Goal: Task Accomplishment & Management: Use online tool/utility

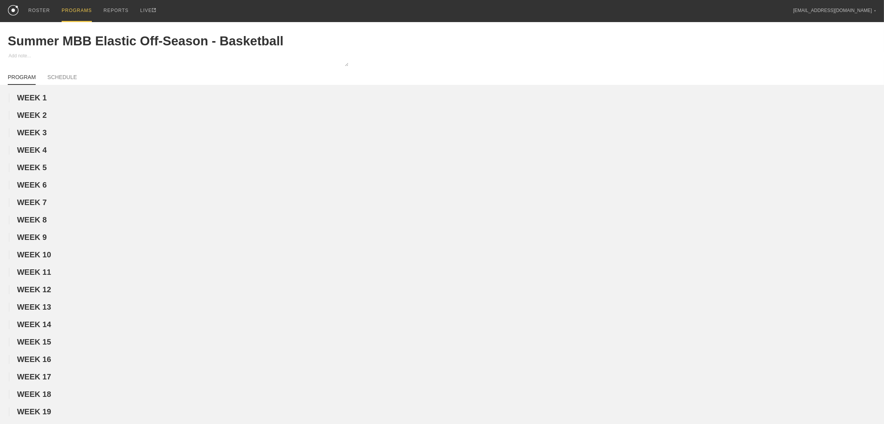
click at [73, 10] on div "PROGRAMS" at bounding box center [77, 11] width 30 height 22
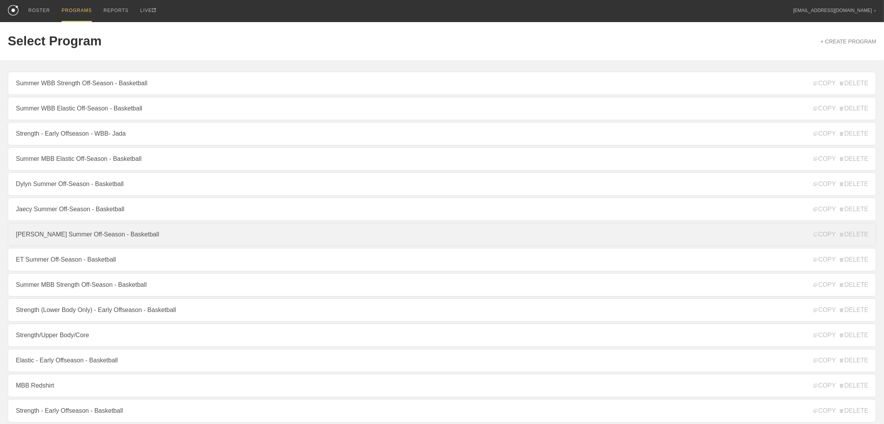
click at [53, 236] on link "[PERSON_NAME] Summer Off-Season - Basketball" at bounding box center [442, 234] width 869 height 23
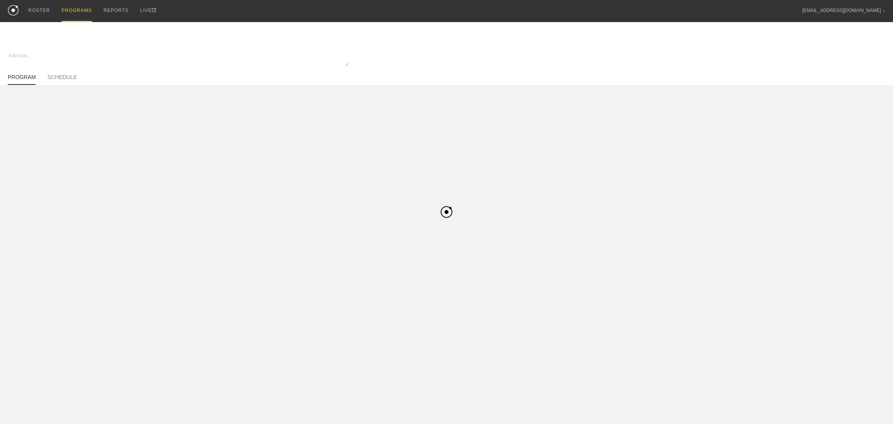
type textarea "x"
type input "[PERSON_NAME] Summer Off-Season - Basketball"
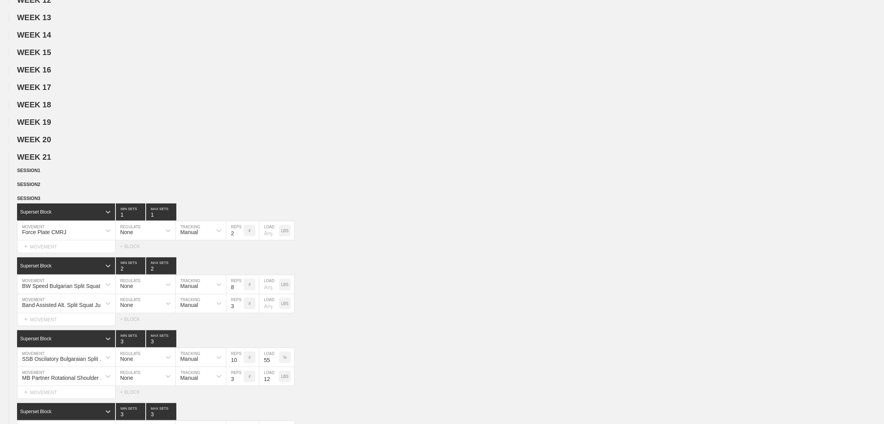
scroll to position [434, 0]
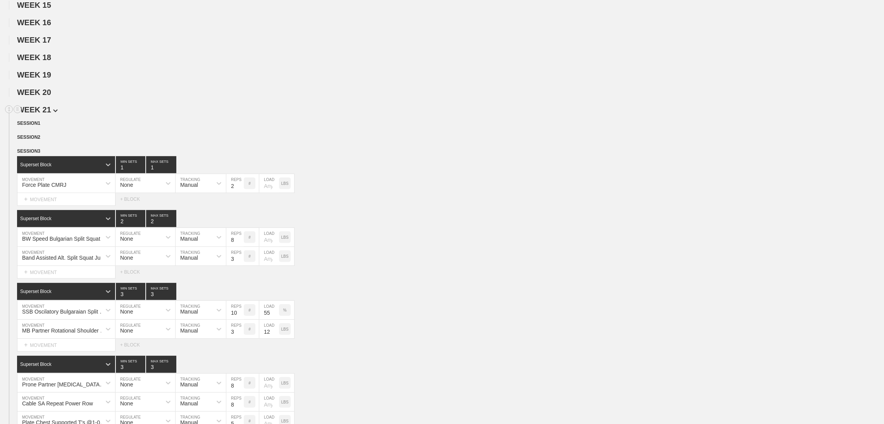
click at [48, 114] on span "WEEK 21" at bounding box center [37, 109] width 41 height 9
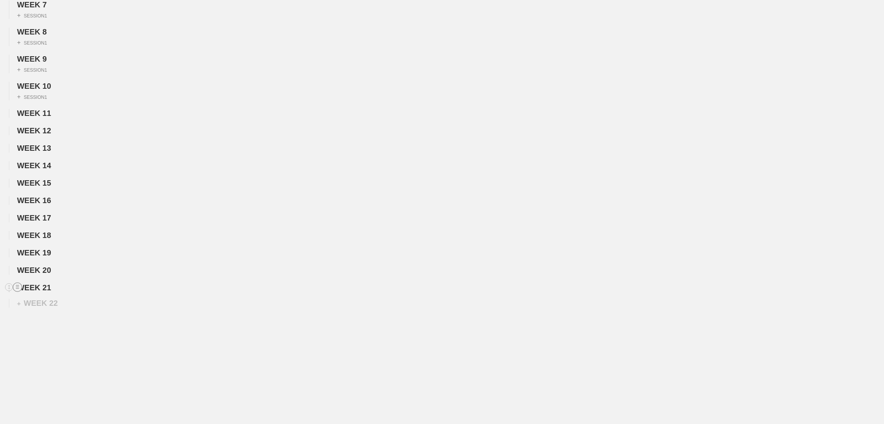
click at [15, 286] on circle at bounding box center [17, 287] width 9 height 9
click at [55, 293] on div "DUPLICATE" at bounding box center [54, 296] width 62 height 12
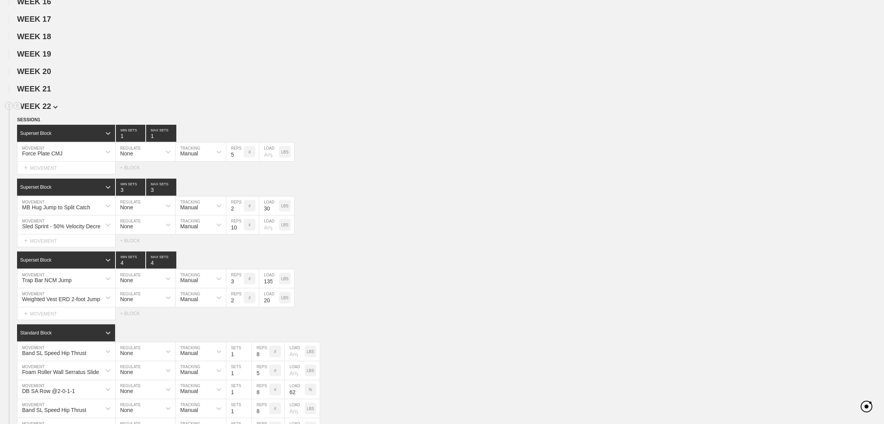
scroll to position [456, 0]
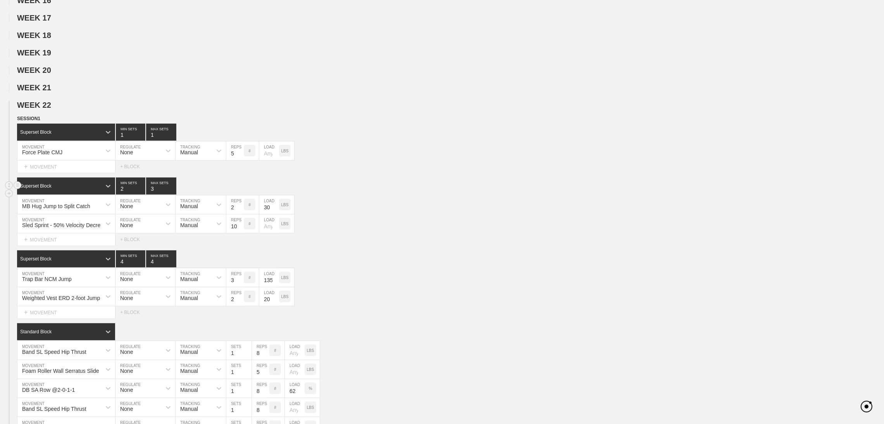
type input "2"
click at [141, 195] on input "2" at bounding box center [130, 186] width 29 height 17
type input "2"
click at [173, 195] on input "2" at bounding box center [161, 186] width 30 height 17
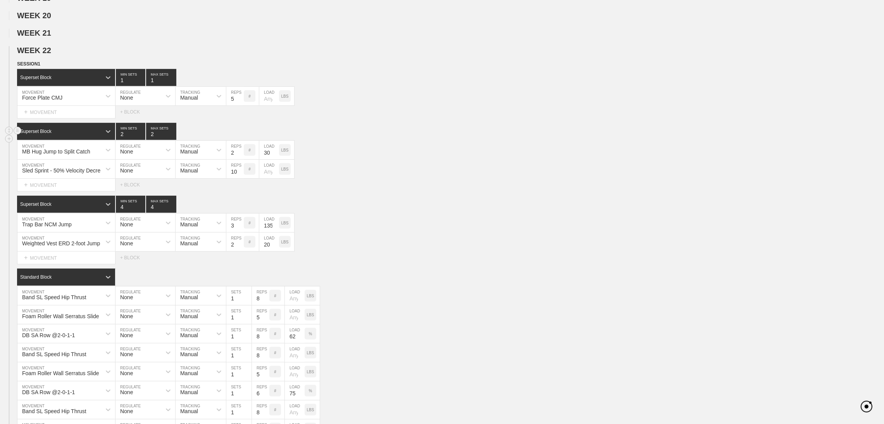
scroll to position [511, 0]
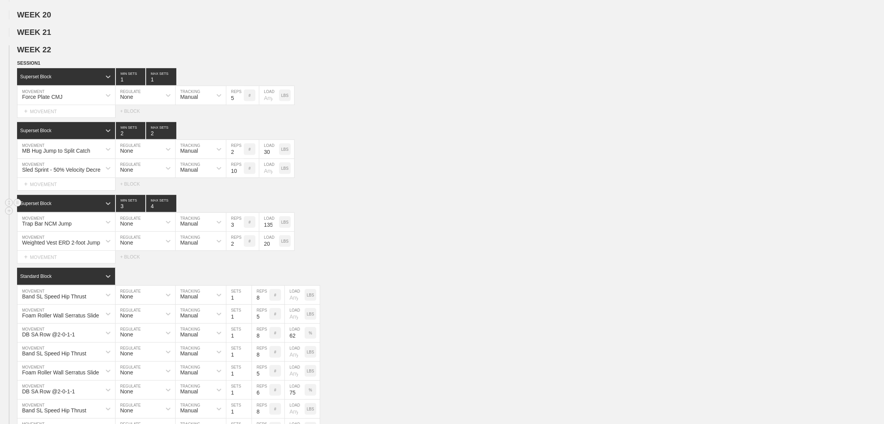
type input "3"
click at [140, 212] on input "3" at bounding box center [130, 203] width 29 height 17
click at [173, 212] on input "3" at bounding box center [161, 203] width 30 height 17
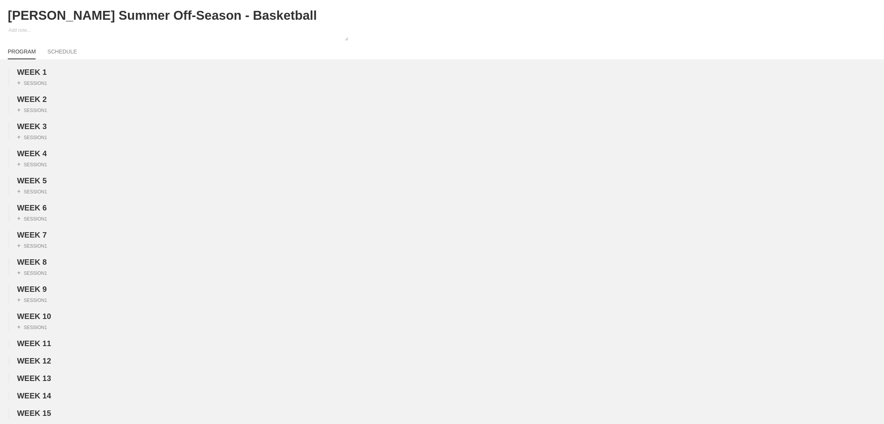
scroll to position [0, 0]
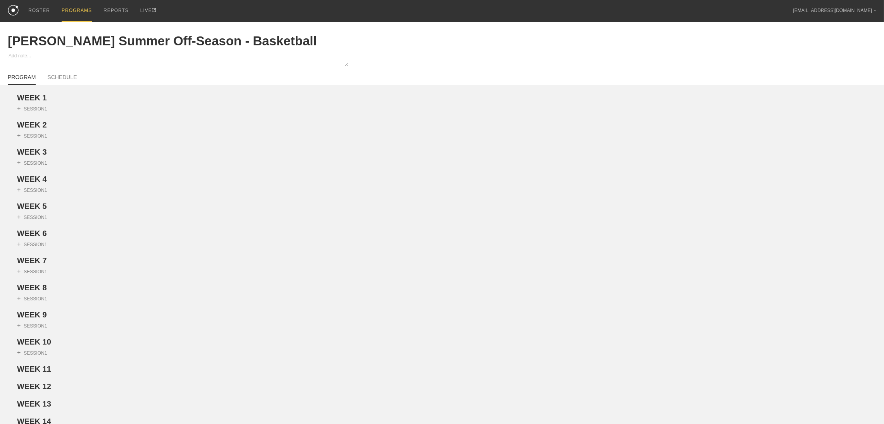
type input "2"
click at [71, 14] on div "PROGRAMS" at bounding box center [77, 11] width 30 height 22
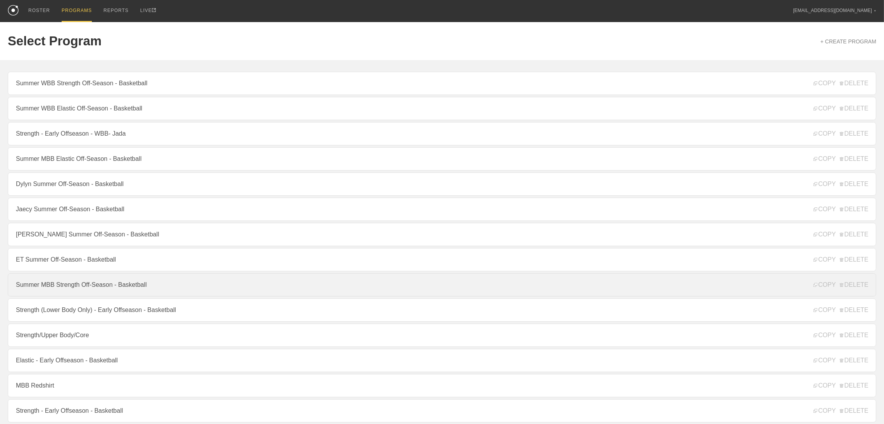
click at [102, 285] on link "Summer MBB Strength Off-Season - Basketball" at bounding box center [442, 284] width 869 height 23
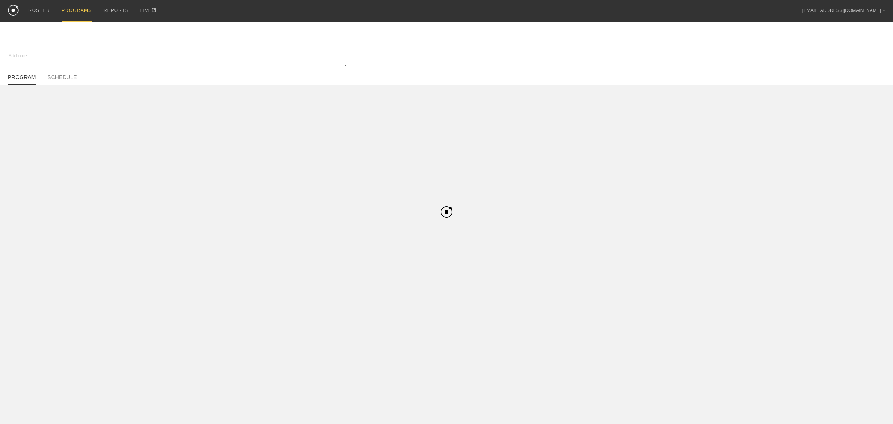
type textarea "x"
type input "Summer MBB Strength Off-Season - Basketball"
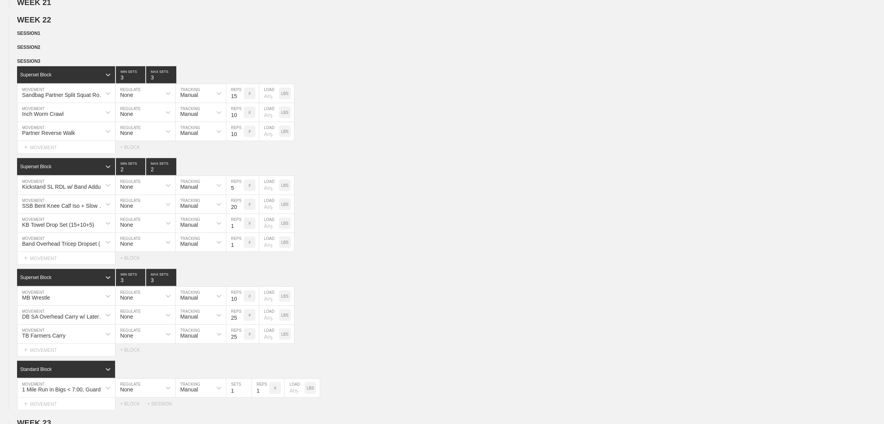
scroll to position [545, 0]
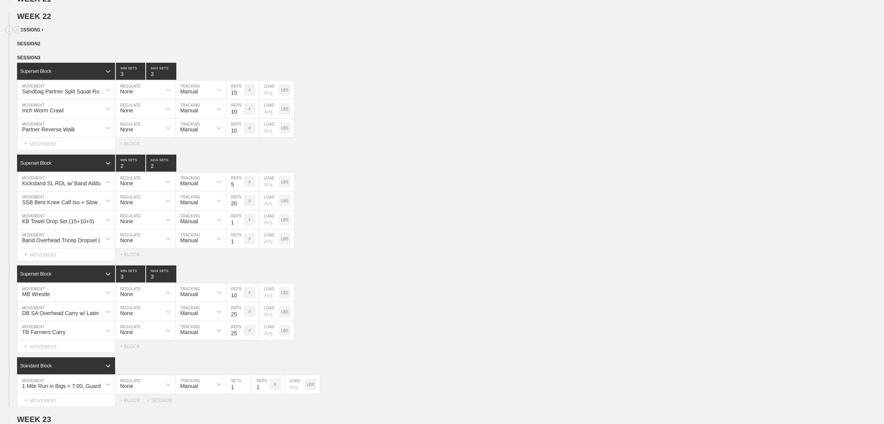
click at [38, 33] on span "SESSION 1" at bounding box center [30, 29] width 26 height 5
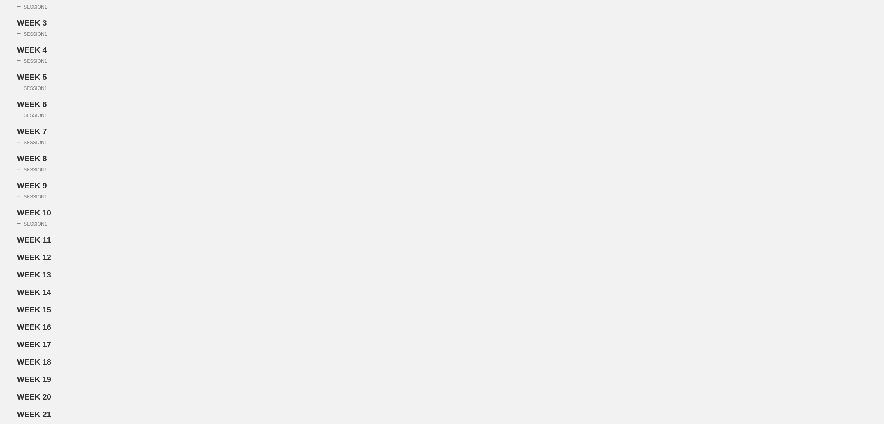
scroll to position [0, 0]
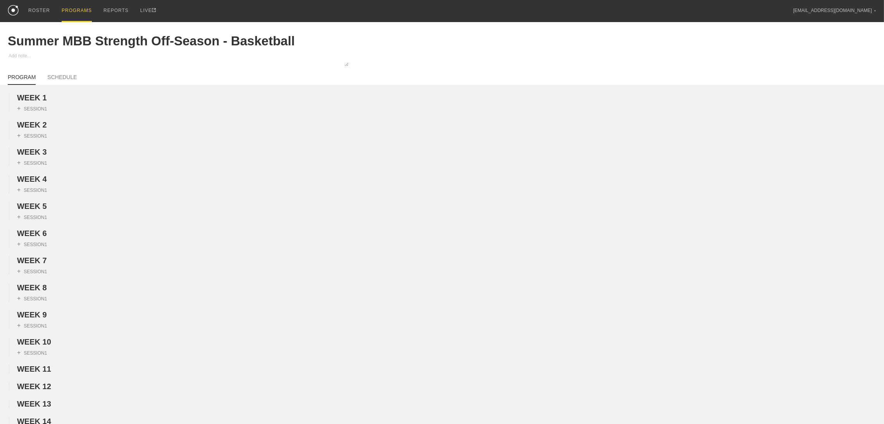
click at [74, 8] on div "PROGRAMS" at bounding box center [77, 11] width 30 height 22
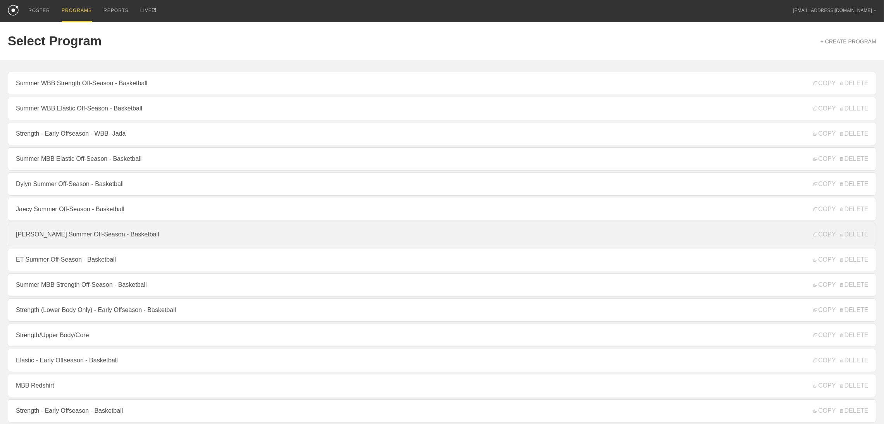
click at [57, 238] on link "[PERSON_NAME] Summer Off-Season - Basketball" at bounding box center [442, 234] width 869 height 23
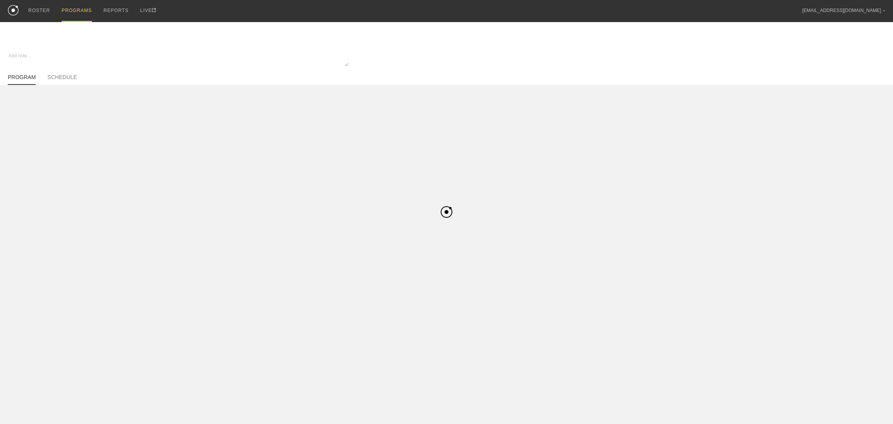
type textarea "x"
type input "[PERSON_NAME] Summer Off-Season - Basketball"
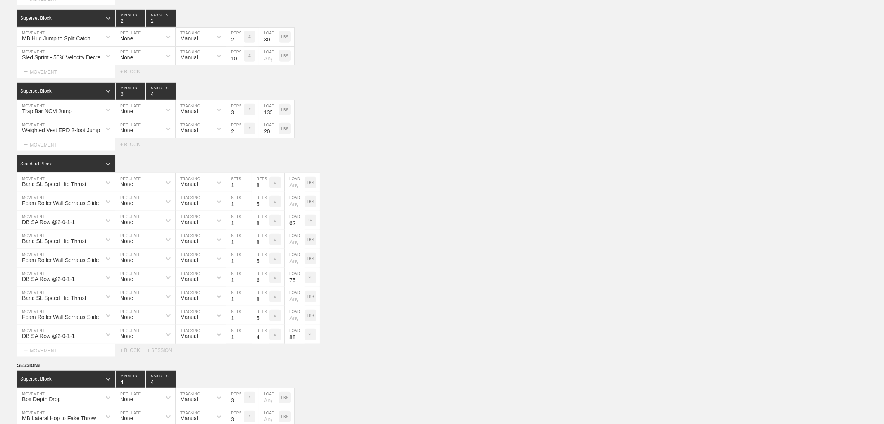
scroll to position [633, 0]
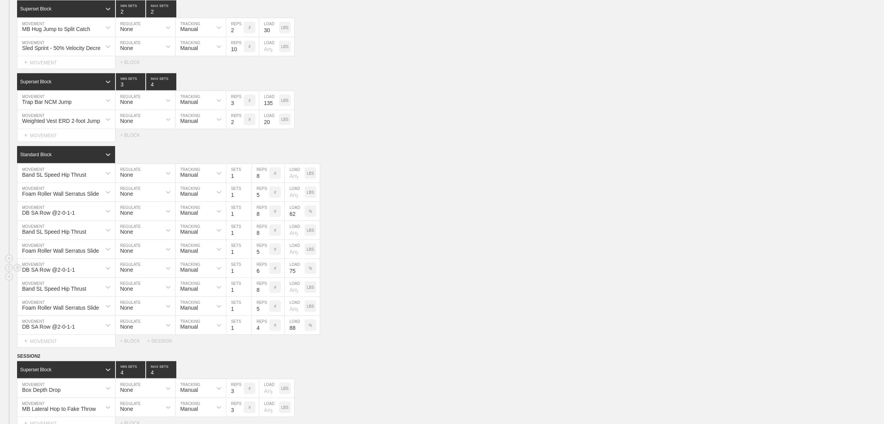
click at [259, 278] on input "6" at bounding box center [260, 268] width 17 height 19
type input "8"
click at [258, 335] on input "4" at bounding box center [260, 325] width 17 height 19
type input "8"
click at [356, 293] on div "Band SL Speed Hip Thrust MOVEMENT None REGULATE Manual TRACKING 1 SETS 8 REPS #…" at bounding box center [442, 287] width 884 height 19
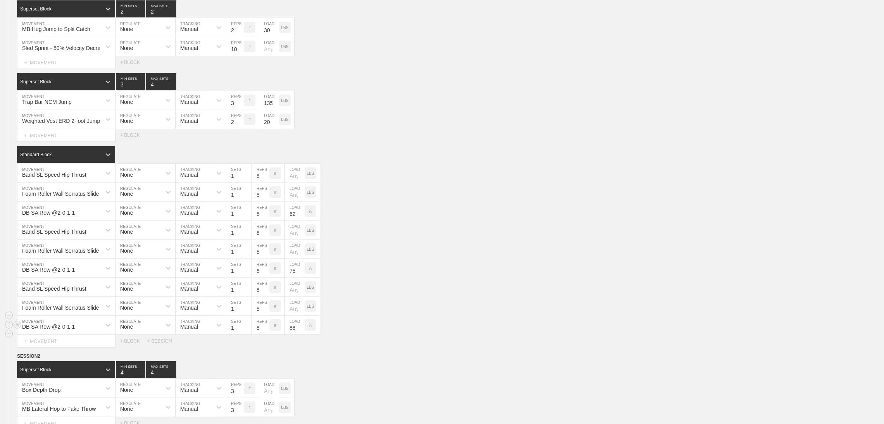
click at [293, 335] on input "88" at bounding box center [295, 325] width 20 height 19
click at [294, 221] on input "62" at bounding box center [295, 211] width 20 height 19
type input "50"
click at [291, 278] on input "75" at bounding box center [295, 268] width 20 height 19
type input "60"
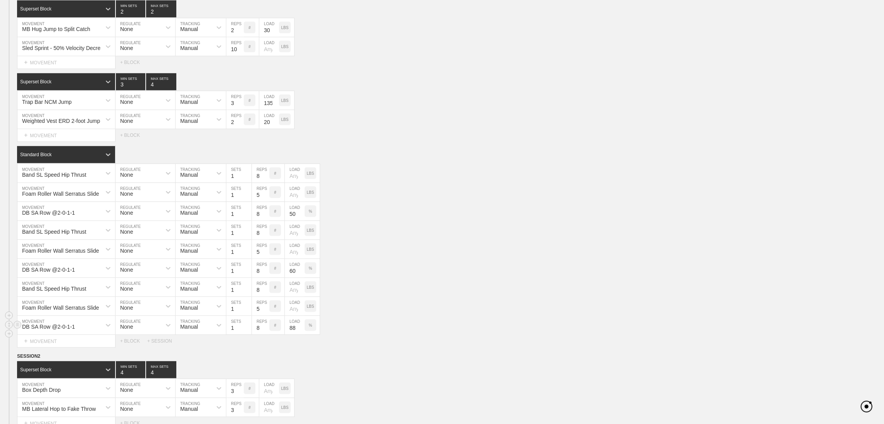
click at [293, 335] on input "88" at bounding box center [295, 325] width 20 height 19
type input "65"
click at [402, 297] on div "Band SL Speed Hip Thrust MOVEMENT None REGULATE Manual TRACKING 1 SETS 8 REPS #…" at bounding box center [442, 287] width 884 height 19
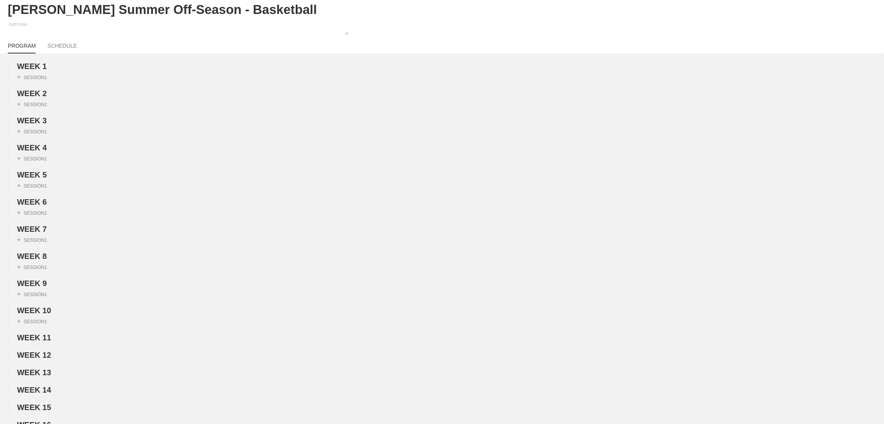
scroll to position [0, 0]
